Goal: Task Accomplishment & Management: Complete application form

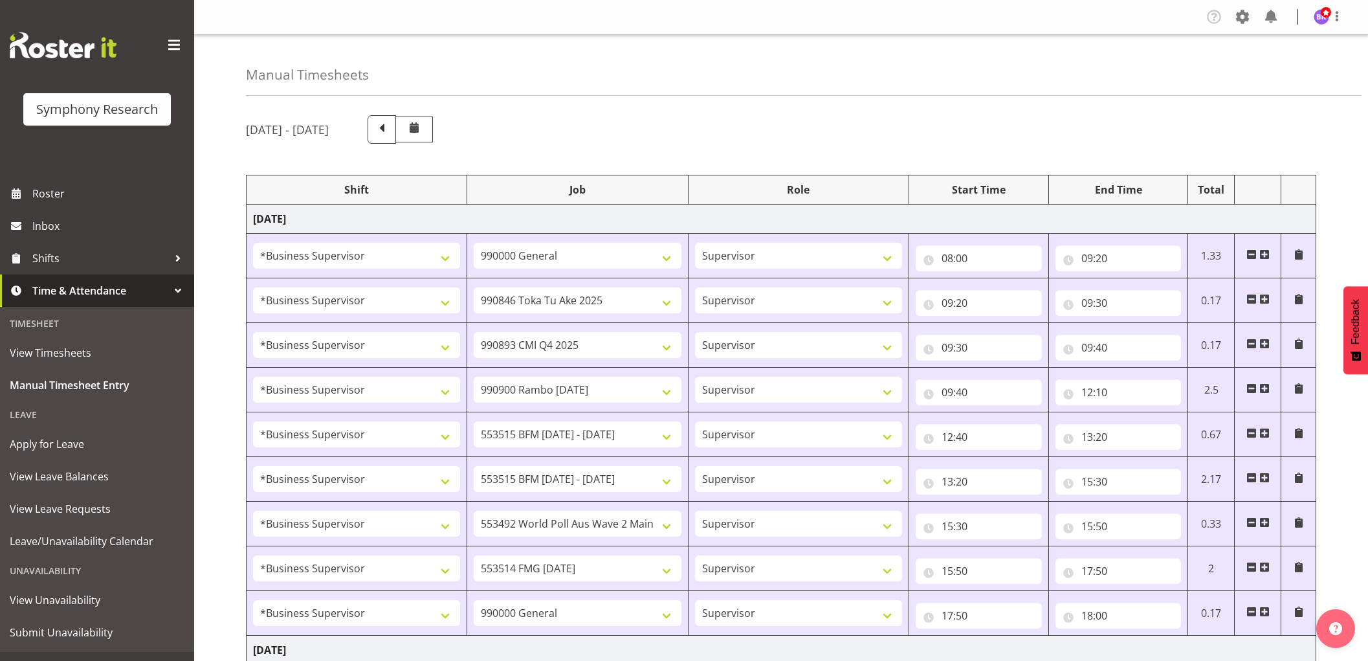
select select "1607"
select select "743"
select select "1607"
select select "9426"
select select "1607"
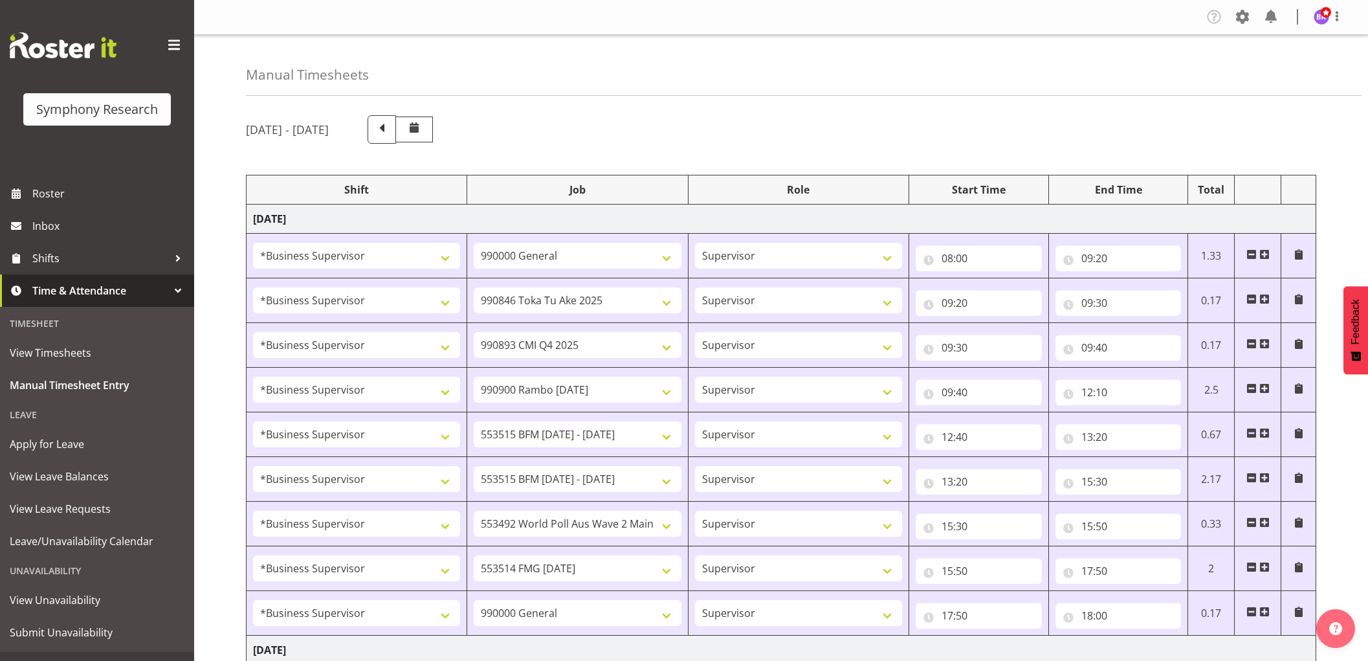
select select "10575"
select select "1607"
select select "10732"
select select "1607"
select select "10731"
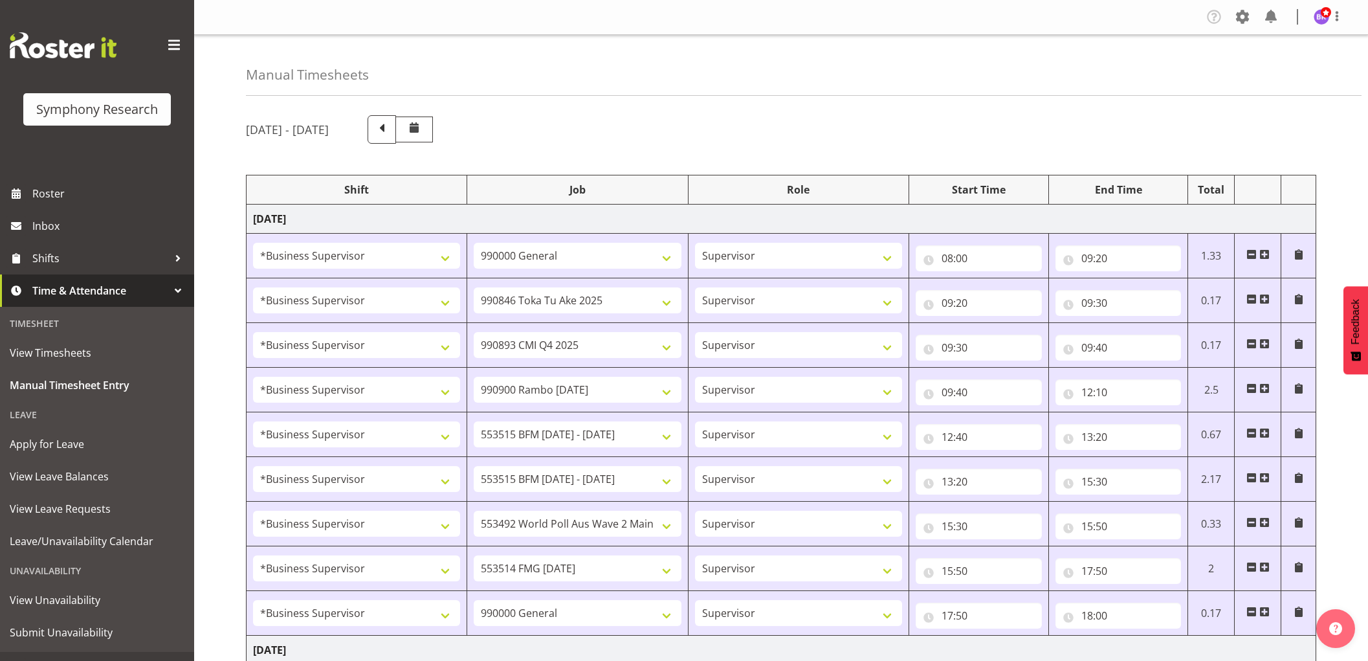
select select "1607"
select select "10731"
select select "1607"
select select "10499"
select select "1607"
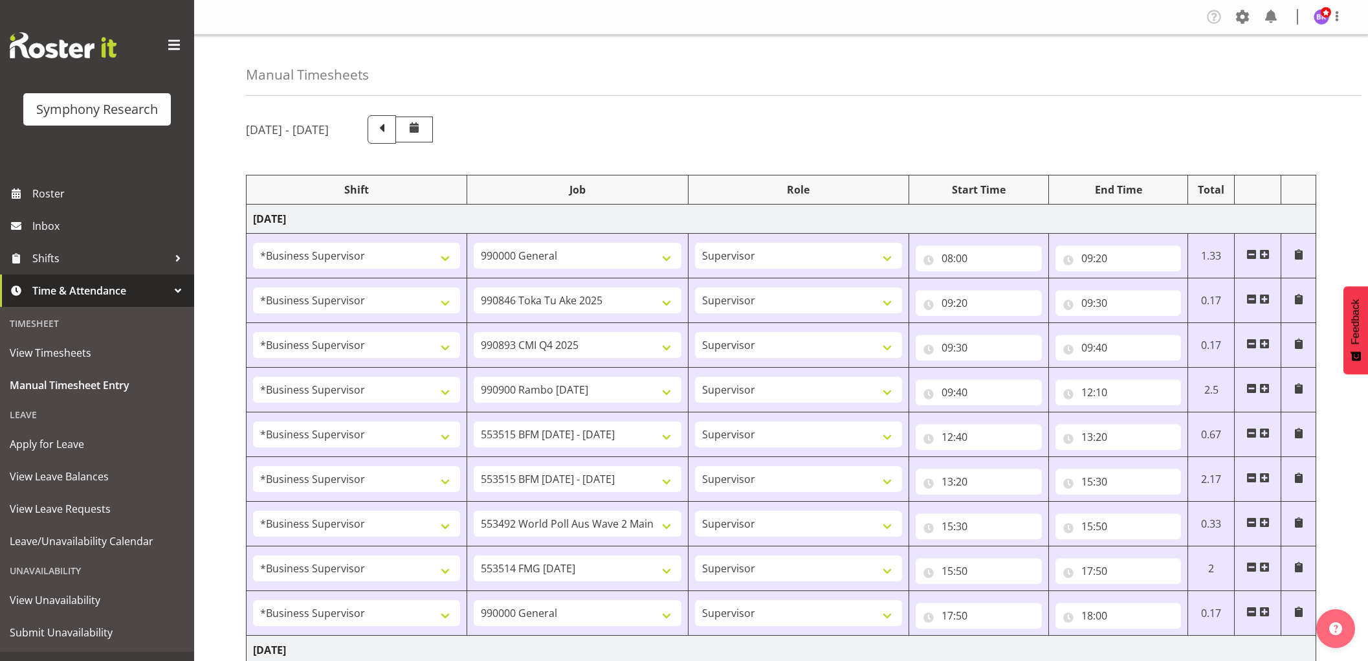
select select "10730"
select select "1607"
select select "743"
select select "1607"
select select "10527"
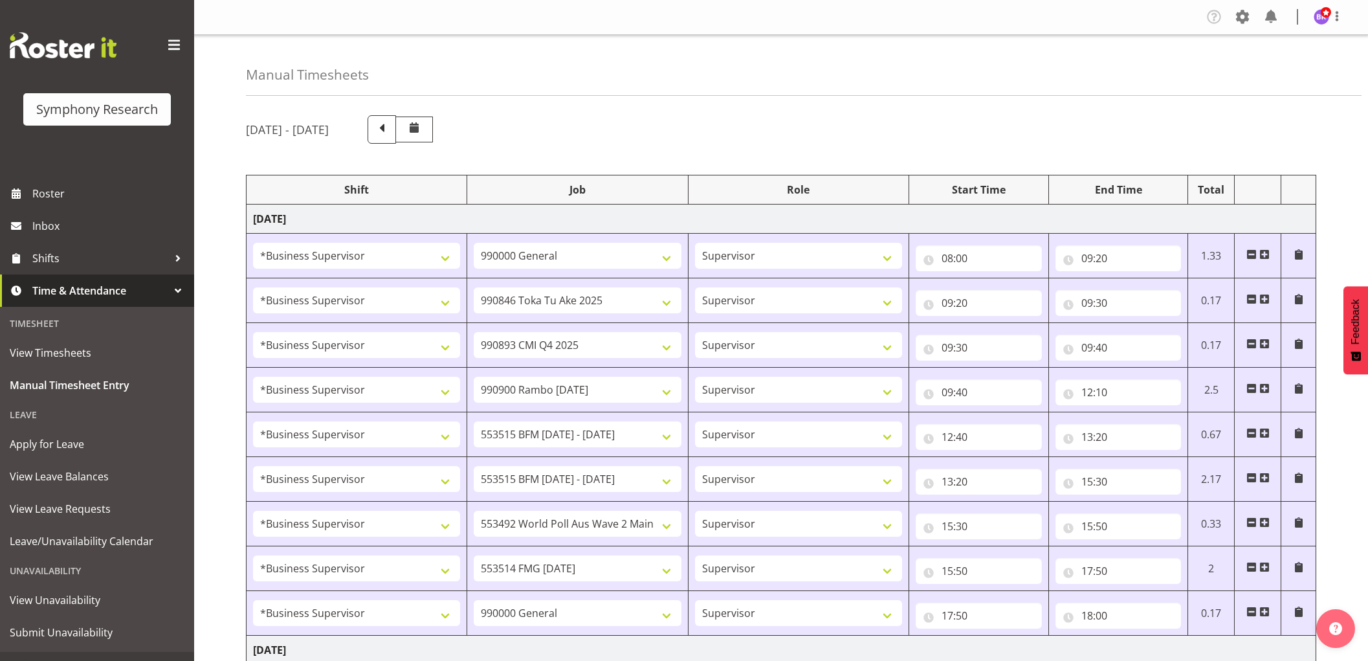
select select "1607"
select select "9426"
select select "1607"
select select "10575"
select select "1607"
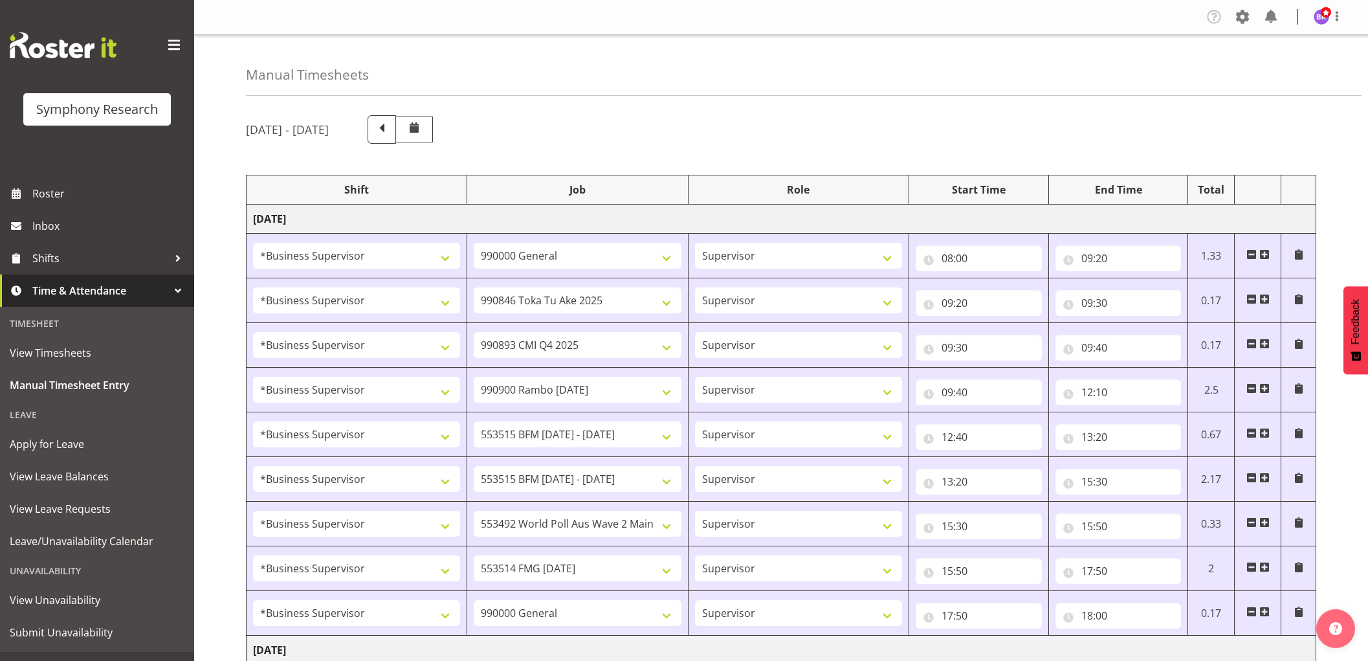
select select "10732"
select select "1607"
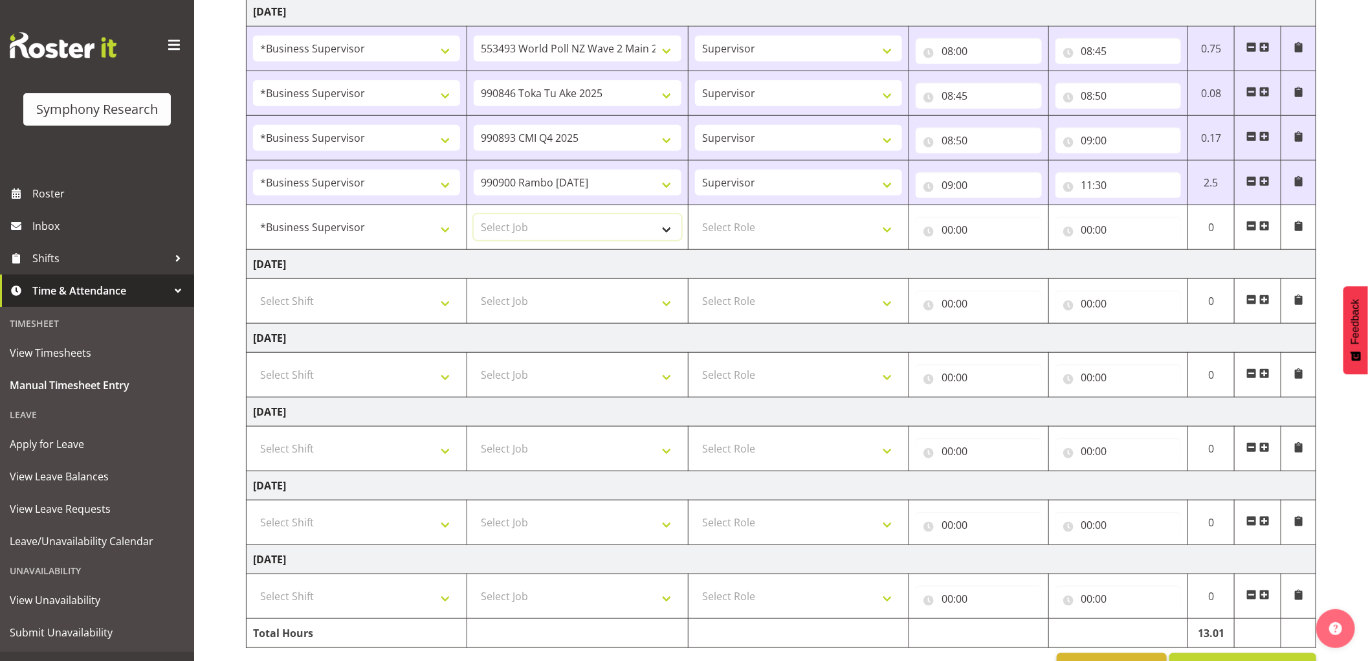
click at [589, 229] on select "Select Job 550060 IF Admin 553492 World Poll Aus Wave 2 Main 2025 553493 World …" at bounding box center [577, 227] width 207 height 26
select select "10733"
click at [474, 215] on select "Select Job 550060 IF Admin 553492 World Poll Aus Wave 2 Main 2025 553493 World …" at bounding box center [577, 227] width 207 height 26
click at [744, 233] on select "Select Role Supervisor Interviewing Briefing" at bounding box center [798, 227] width 207 height 26
select select "45"
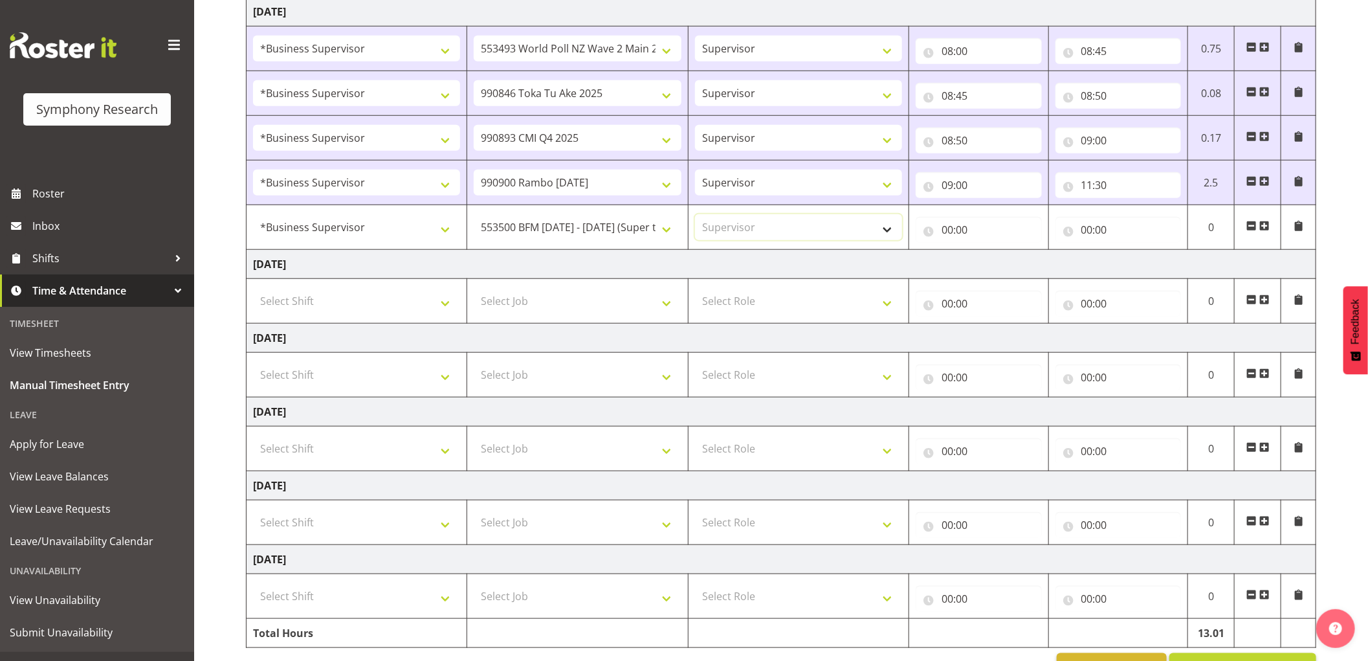
click at [695, 215] on select "Select Role Supervisor Interviewing Briefing" at bounding box center [798, 227] width 207 height 26
click at [950, 227] on input "00:00" at bounding box center [978, 230] width 126 height 26
click at [992, 257] on select "00 01 02 03 04 05 06 07 08 09 10 11 12 13 14 15 16 17 18 19 20 21 22 23" at bounding box center [1003, 263] width 29 height 26
select select "12"
click at [989, 251] on select "00 01 02 03 04 05 06 07 08 09 10 11 12 13 14 15 16 17 18 19 20 21 22 23" at bounding box center [1003, 263] width 29 height 26
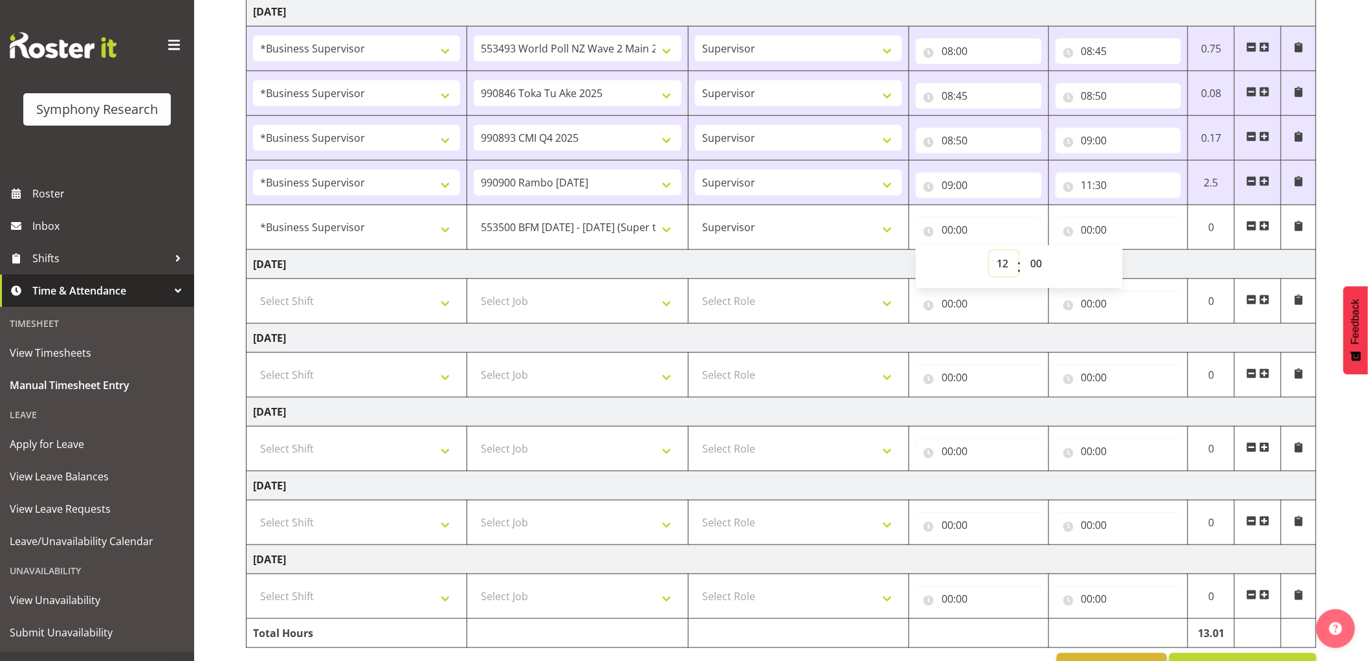
type input "12:00"
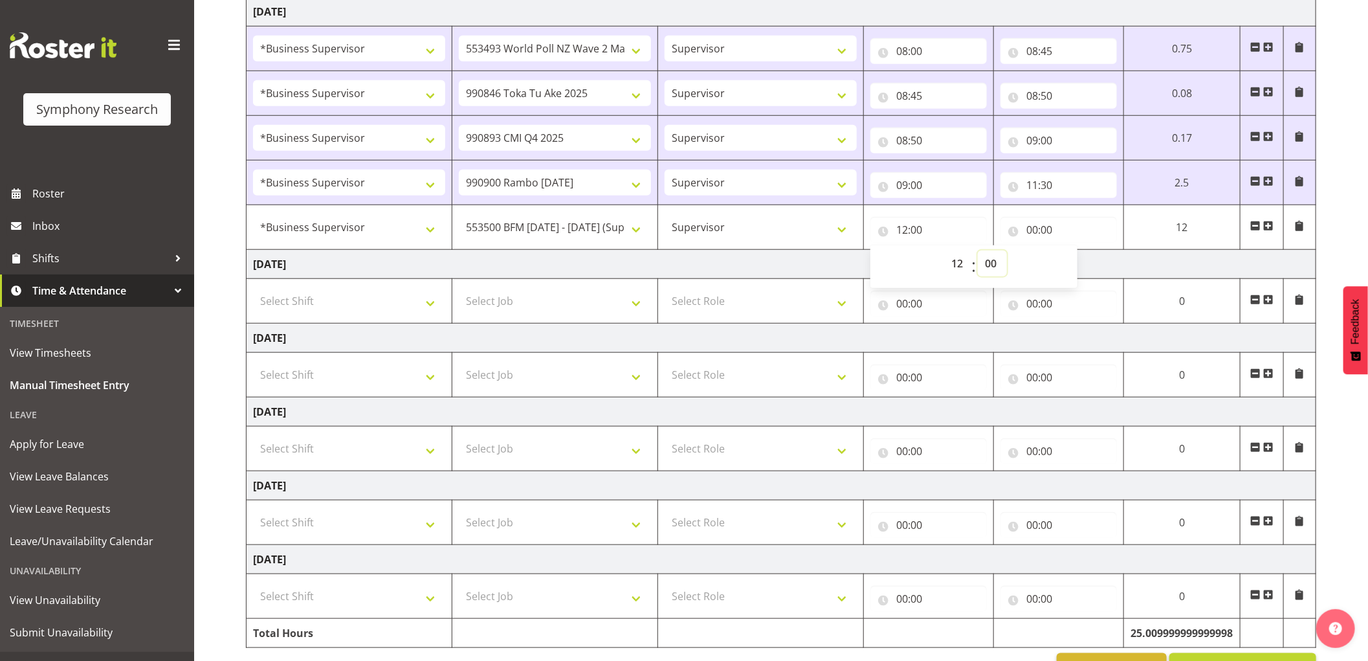
click at [988, 263] on select "00 01 02 03 04 05 06 07 08 09 10 11 12 13 14 15 16 17 18 19 20 21 22 23 24 25 2…" at bounding box center [991, 263] width 29 height 26
select select "20"
click at [977, 251] on select "00 01 02 03 04 05 06 07 08 09 10 11 12 13 14 15 16 17 18 19 20 21 22 23 24 25 2…" at bounding box center [991, 263] width 29 height 26
type input "12:20"
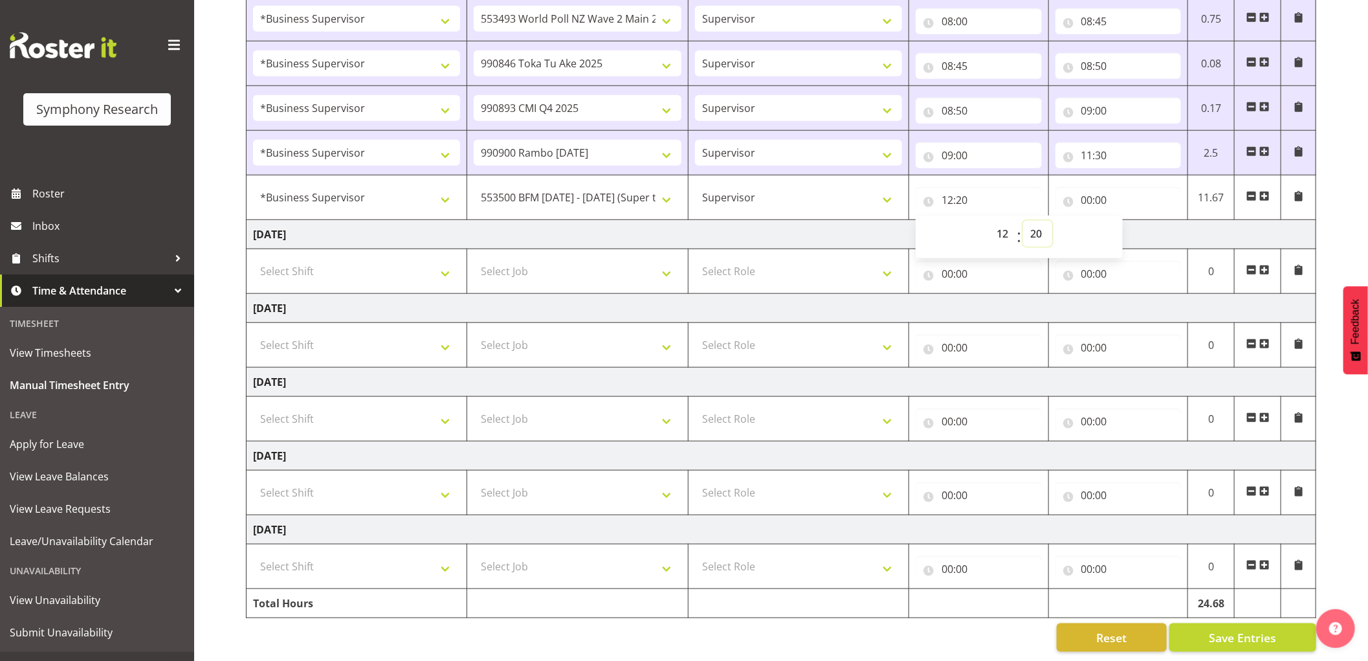
scroll to position [683, 0]
drag, startPoint x: 1240, startPoint y: 615, endPoint x: 1120, endPoint y: 320, distance: 318.3
click at [1240, 622] on button "Save Entries" at bounding box center [1242, 636] width 147 height 28
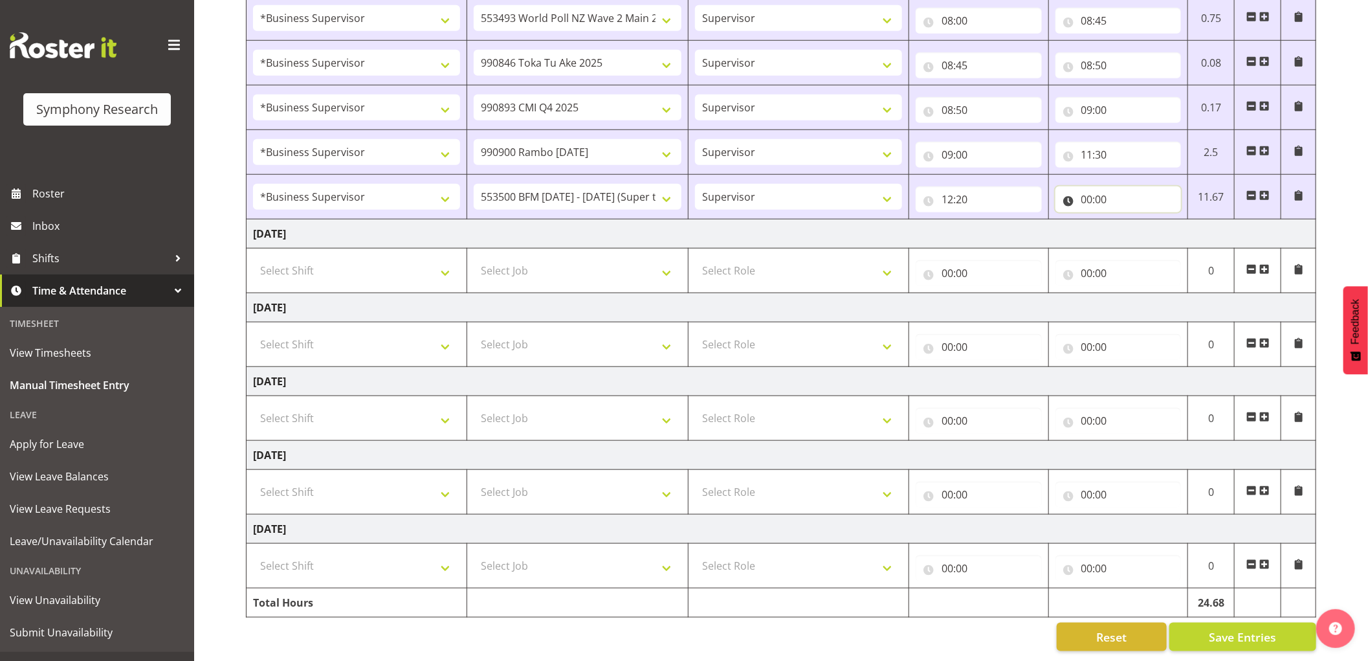
click at [1084, 189] on input "00:00" at bounding box center [1118, 199] width 126 height 26
click at [1145, 224] on select "00 01 02 03 04 05 06 07 08 09 10 11 12 13 14 15 16 17 18 19 20 21 22 23" at bounding box center [1143, 233] width 29 height 26
select select "12"
click at [1129, 220] on select "00 01 02 03 04 05 06 07 08 09 10 11 12 13 14 15 16 17 18 19 20 21 22 23" at bounding box center [1143, 233] width 29 height 26
type input "12:00"
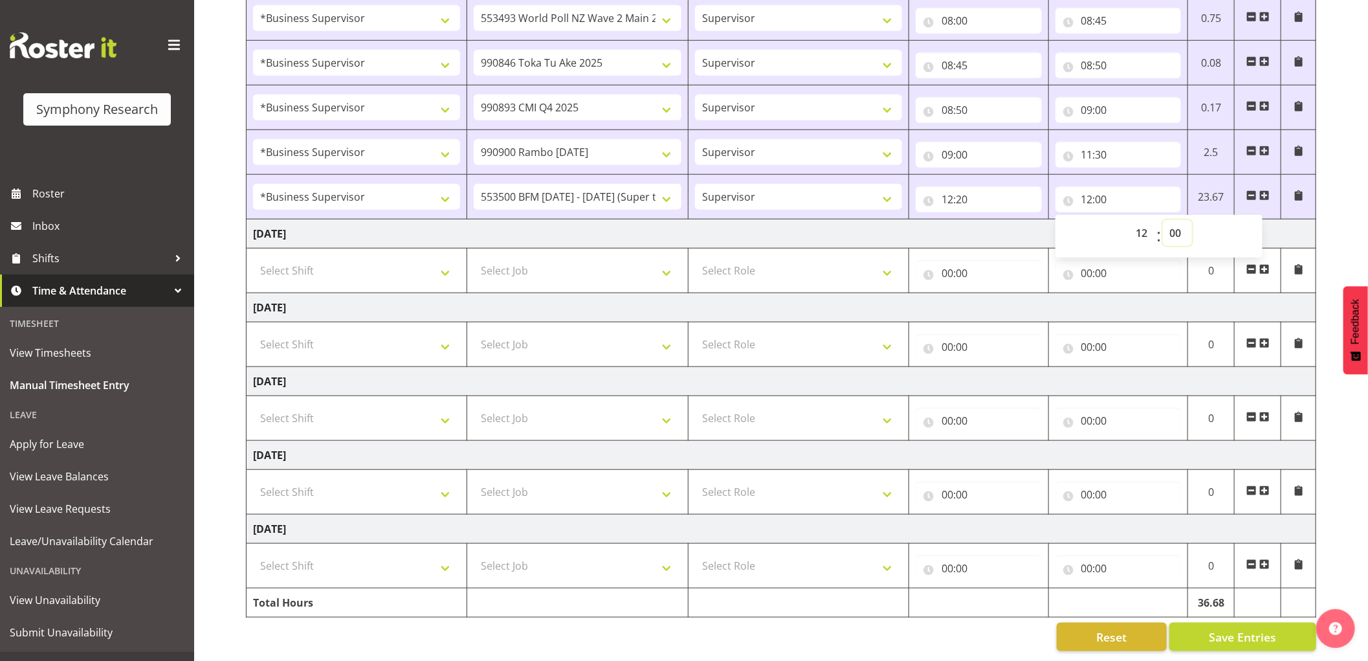
click at [1168, 220] on select "00 01 02 03 04 05 06 07 08 09 10 11 12 13 14 15 16 17 18 19 20 21 22 23 24 25 2…" at bounding box center [1177, 233] width 29 height 26
select select "50"
click at [1163, 220] on select "00 01 02 03 04 05 06 07 08 09 10 11 12 13 14 15 16 17 18 19 20 21 22 23 24 25 2…" at bounding box center [1177, 233] width 29 height 26
type input "12:50"
click at [1228, 628] on span "Save Entries" at bounding box center [1241, 636] width 67 height 17
